Goal: Use online tool/utility: Use online tool/utility

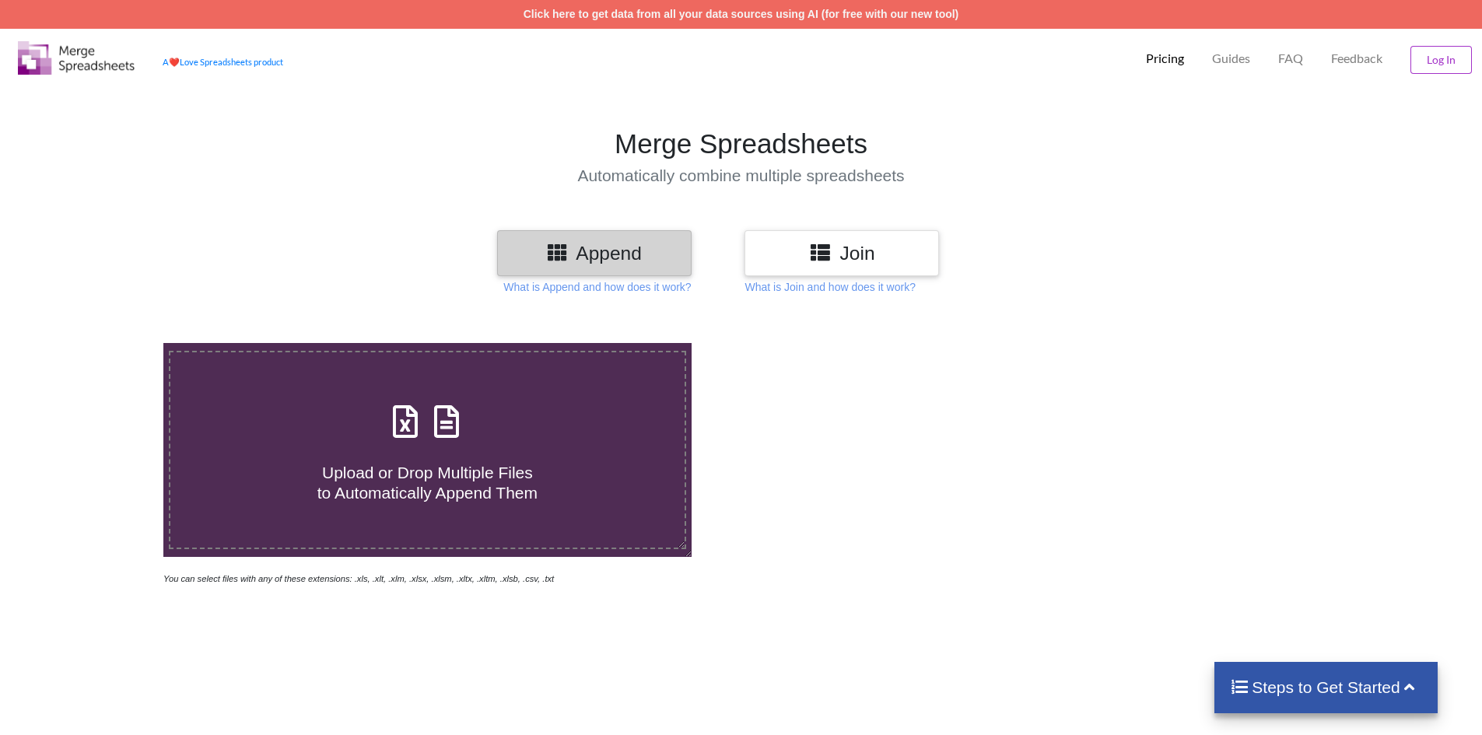
click at [394, 450] on h4 "Upload or Drop Multiple Files to Automatically Append Them" at bounding box center [427, 472] width 514 height 59
click at [106, 343] on input "Upload or Drop Multiple Files to Automatically Append Them" at bounding box center [106, 343] width 0 height 0
type input "C:\fakepath\October Detractor.xlsx"
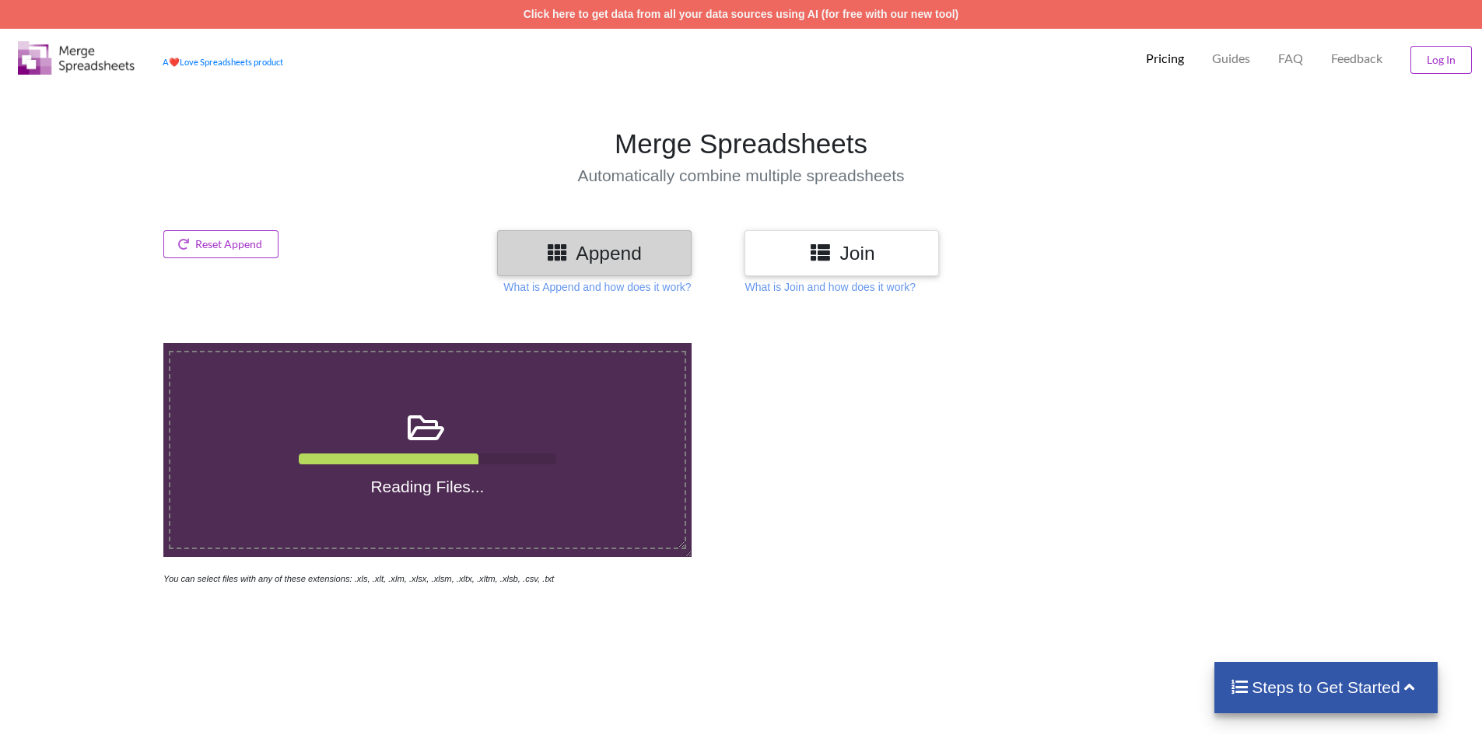
click at [803, 258] on h3 "Join" at bounding box center [841, 253] width 171 height 23
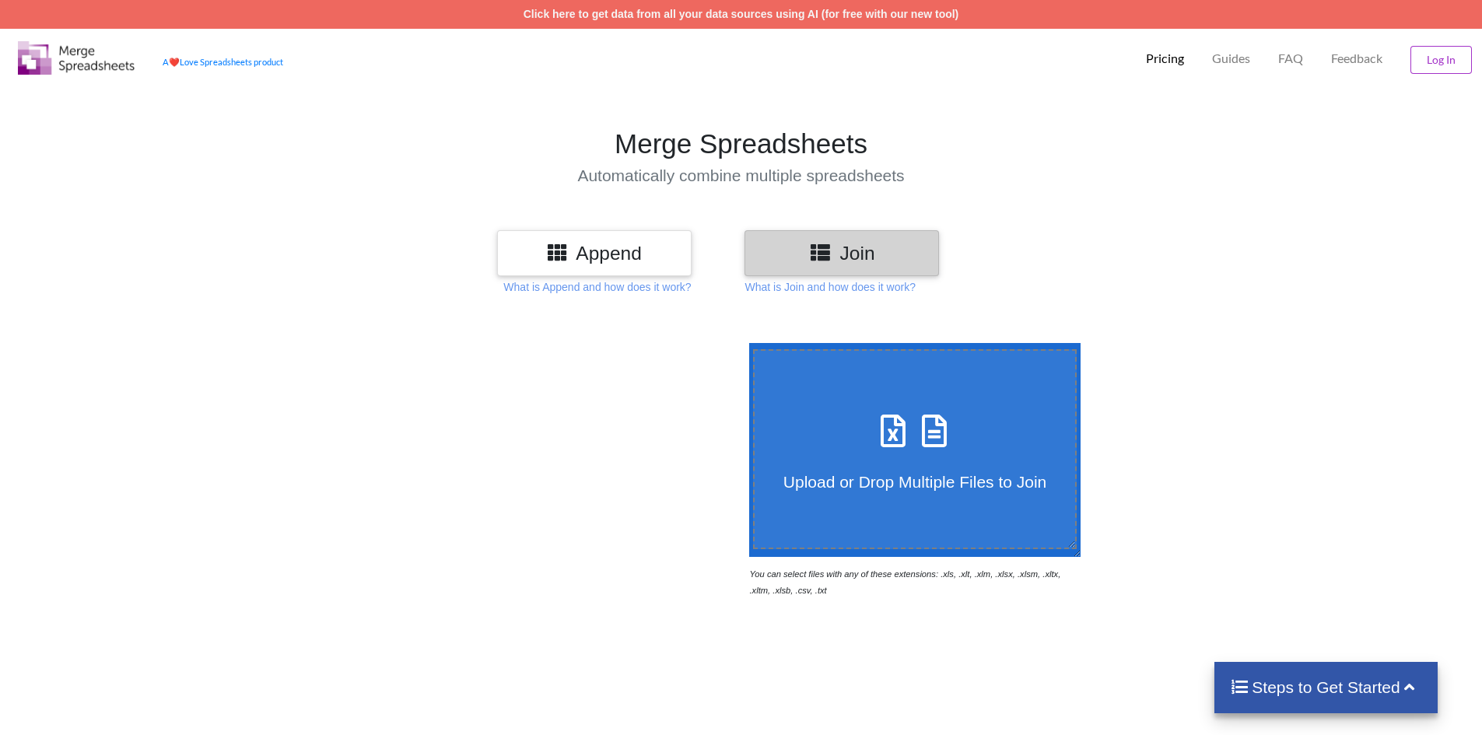
click at [543, 237] on div "Append" at bounding box center [594, 253] width 195 height 46
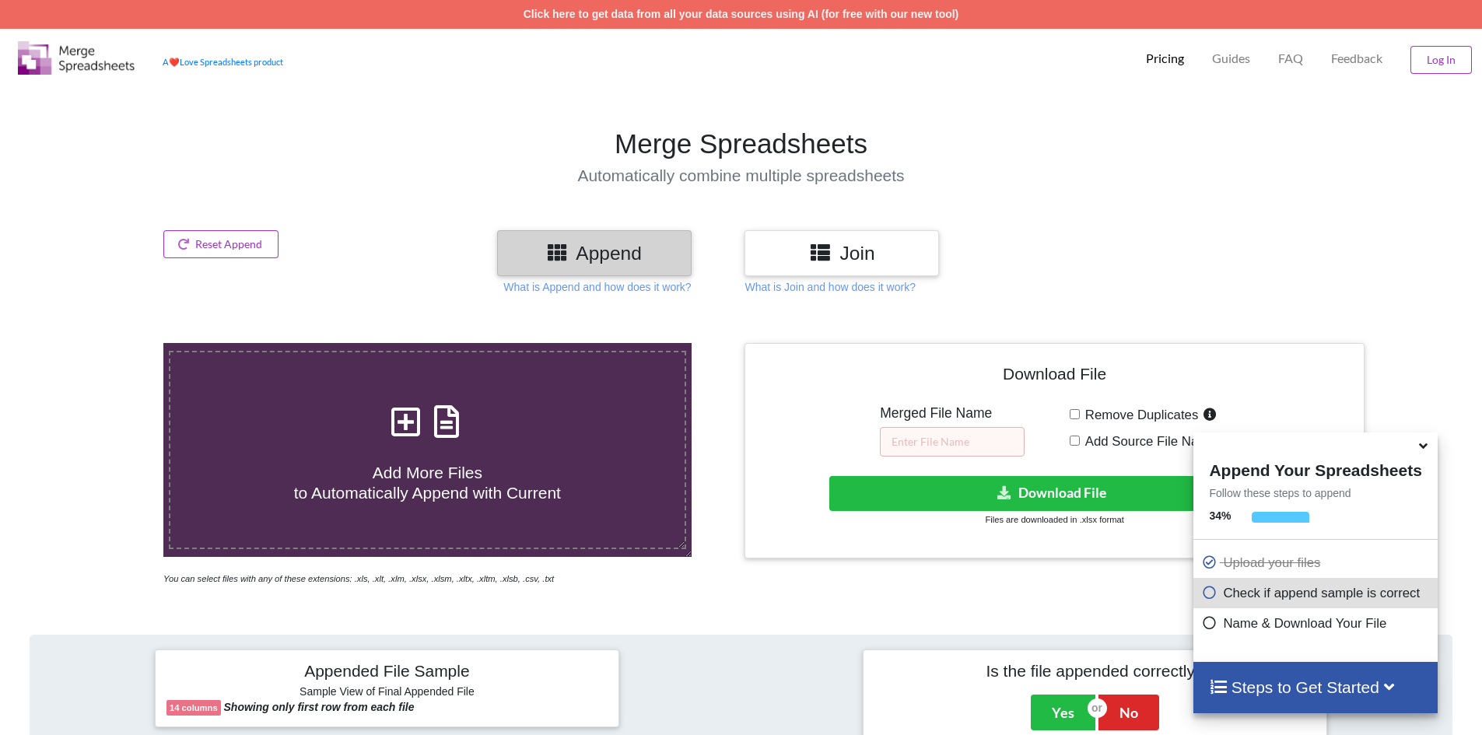
click at [1415, 383] on div at bounding box center [1431, 465] width 125 height 244
click at [978, 441] on input "text" at bounding box center [952, 442] width 145 height 30
type input "[PERSON_NAME]"
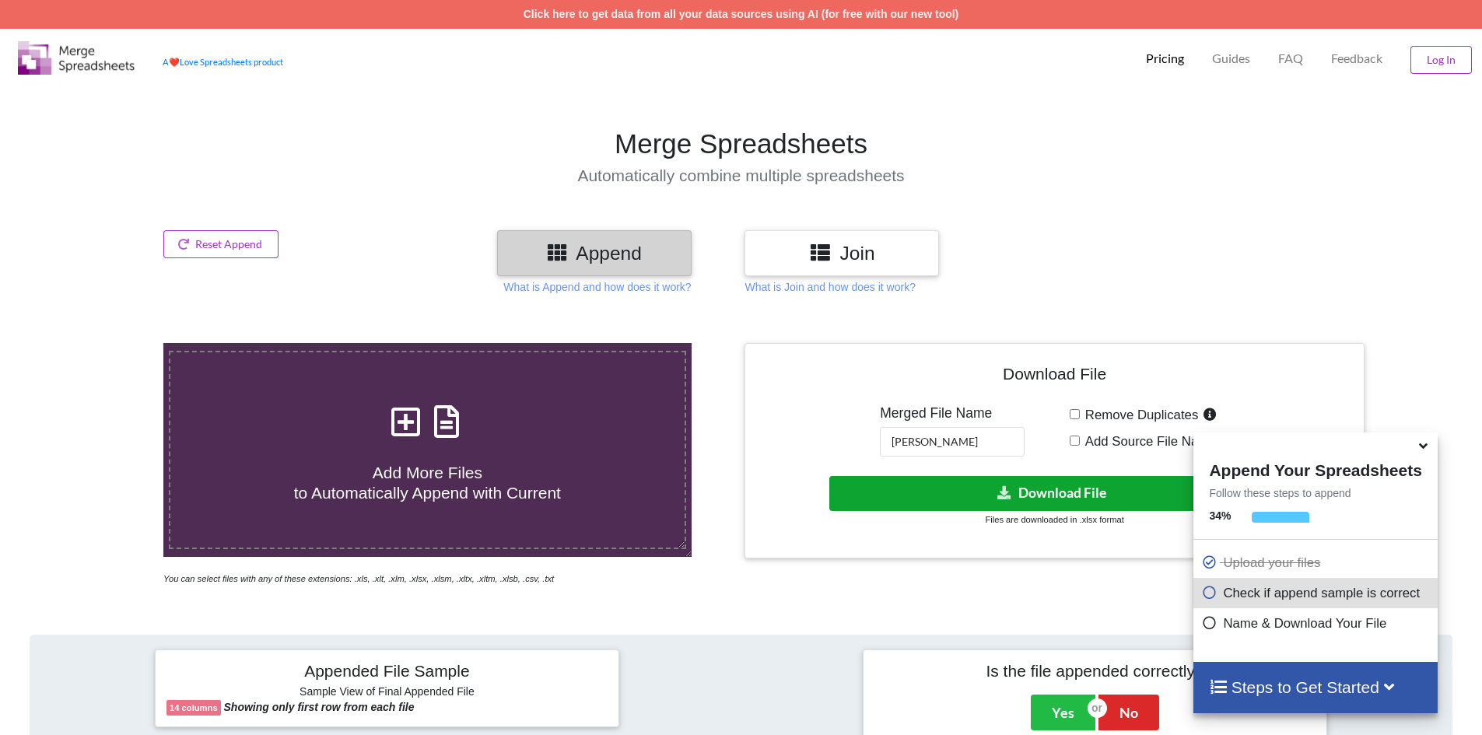
click at [1036, 497] on button "Download File" at bounding box center [1052, 493] width 447 height 35
